Goal: Task Accomplishment & Management: Manage account settings

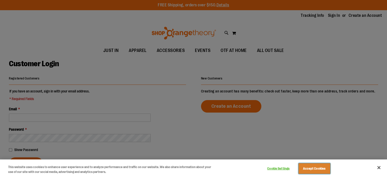
click at [309, 169] on button "Accept Cookies" at bounding box center [314, 168] width 32 height 11
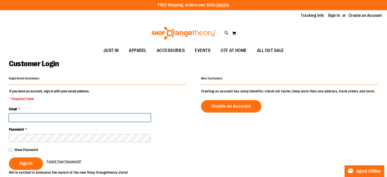
click at [72, 116] on input "Email *" at bounding box center [80, 117] width 142 height 8
type input "**********"
click at [9, 157] on button "Sign In" at bounding box center [26, 163] width 34 height 12
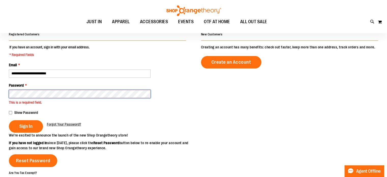
scroll to position [45, 0]
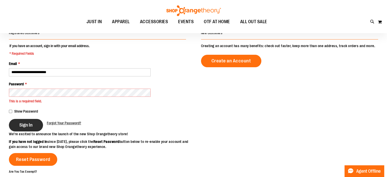
click at [22, 123] on span "Sign In" at bounding box center [25, 125] width 13 height 6
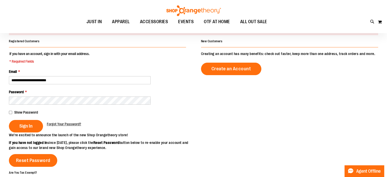
scroll to position [51, 0]
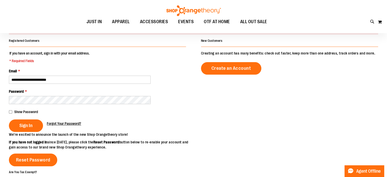
click at [63, 123] on span "Forgot Your Password?" at bounding box center [64, 123] width 34 height 4
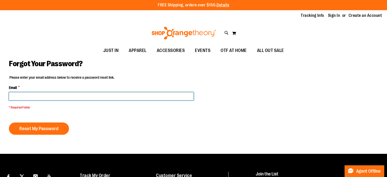
click at [61, 96] on input "Email *" at bounding box center [101, 96] width 185 height 8
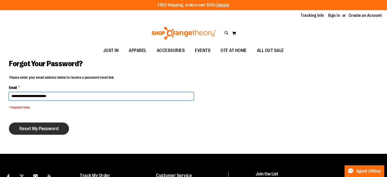
type input "**********"
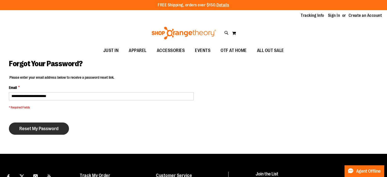
click at [46, 129] on span "Reset My Password" at bounding box center [38, 129] width 39 height 6
